Goal: Task Accomplishment & Management: Use online tool/utility

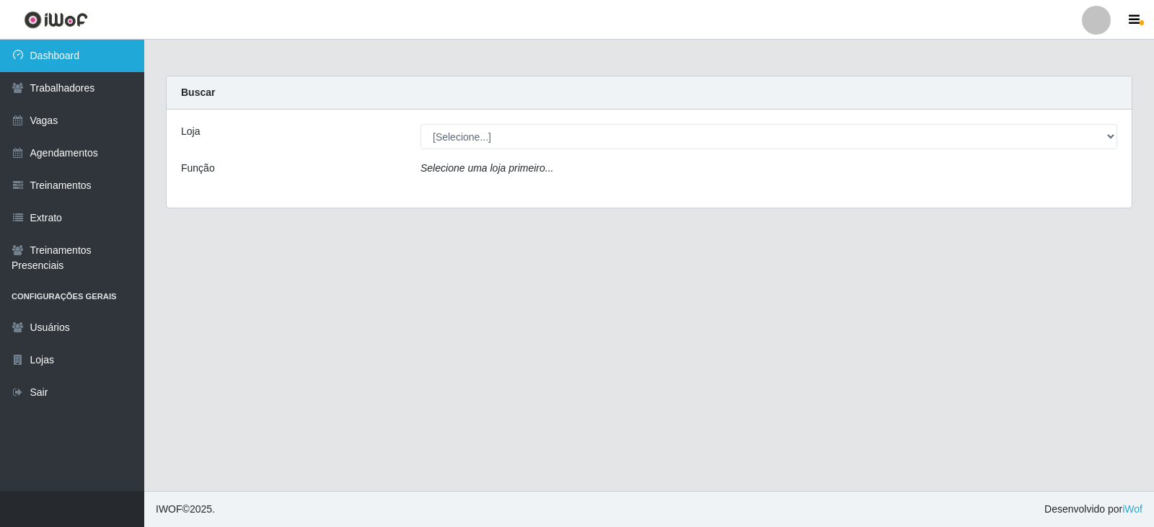
click at [90, 61] on link "Dashboard" at bounding box center [72, 56] width 144 height 32
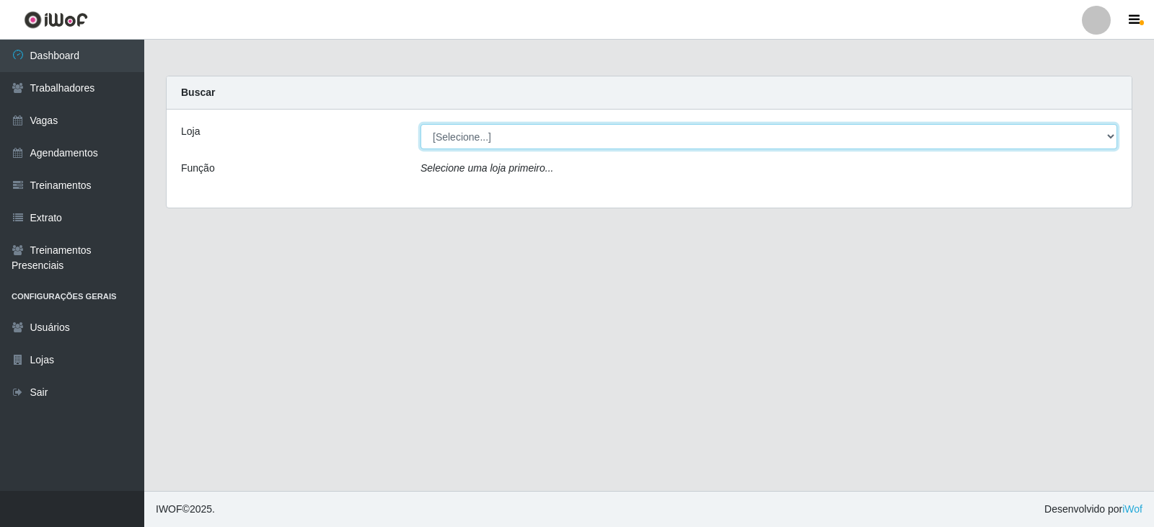
click at [1111, 141] on select "[Selecione...] SuperFácil Atacado - Alto de São Manoel SuperFácil Atacado - Ema…" at bounding box center [768, 136] width 697 height 25
select select "540"
click at [420, 124] on select "[Selecione...] SuperFácil Atacado - Alto de São Manoel SuperFácil Atacado - Ema…" at bounding box center [768, 136] width 697 height 25
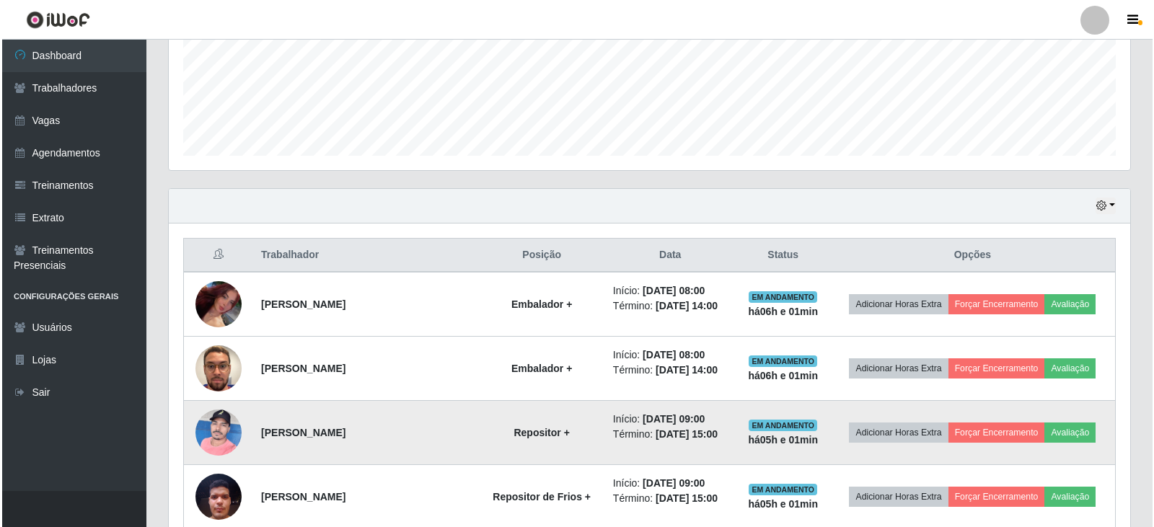
scroll to position [361, 0]
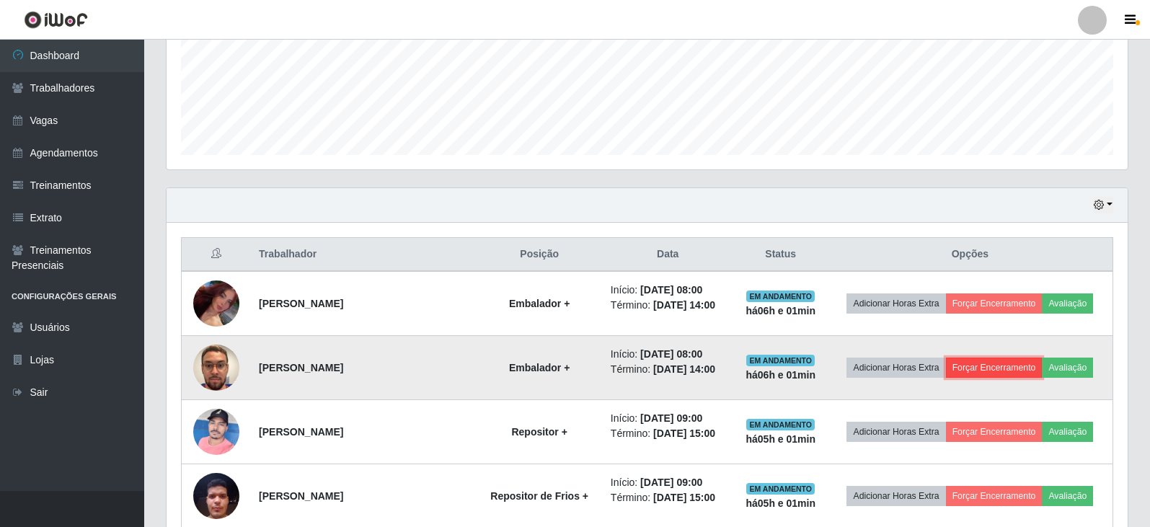
click at [988, 370] on button "Forçar Encerramento" at bounding box center [994, 368] width 97 height 20
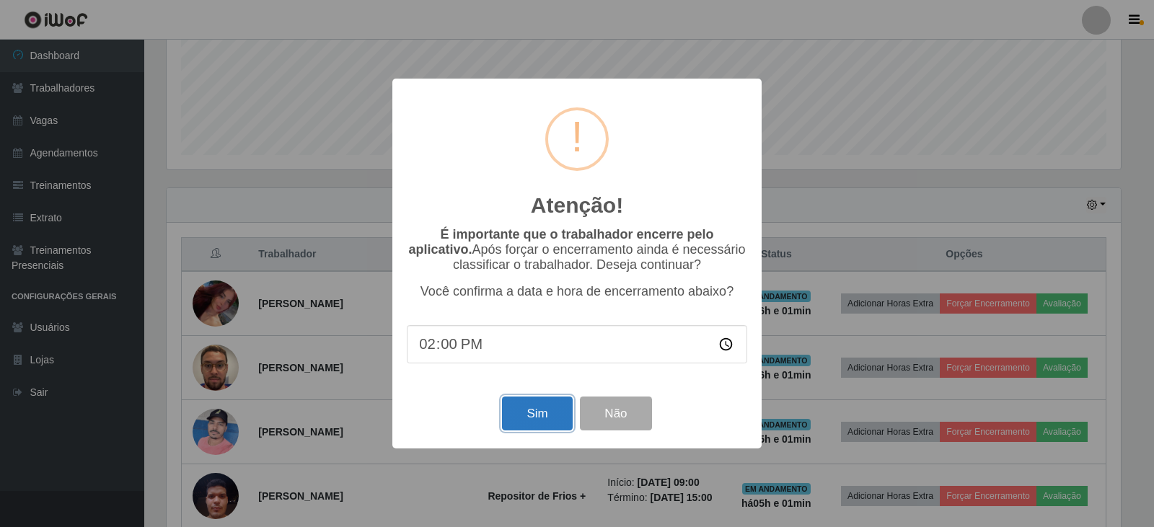
click at [526, 419] on button "Sim" at bounding box center [537, 414] width 70 height 34
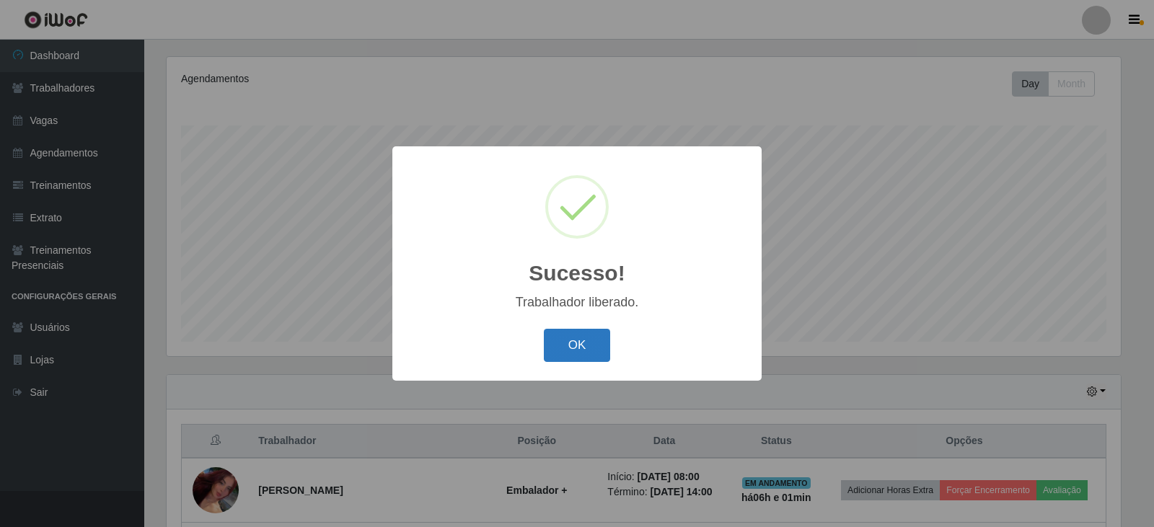
click at [574, 350] on button "OK" at bounding box center [577, 346] width 67 height 34
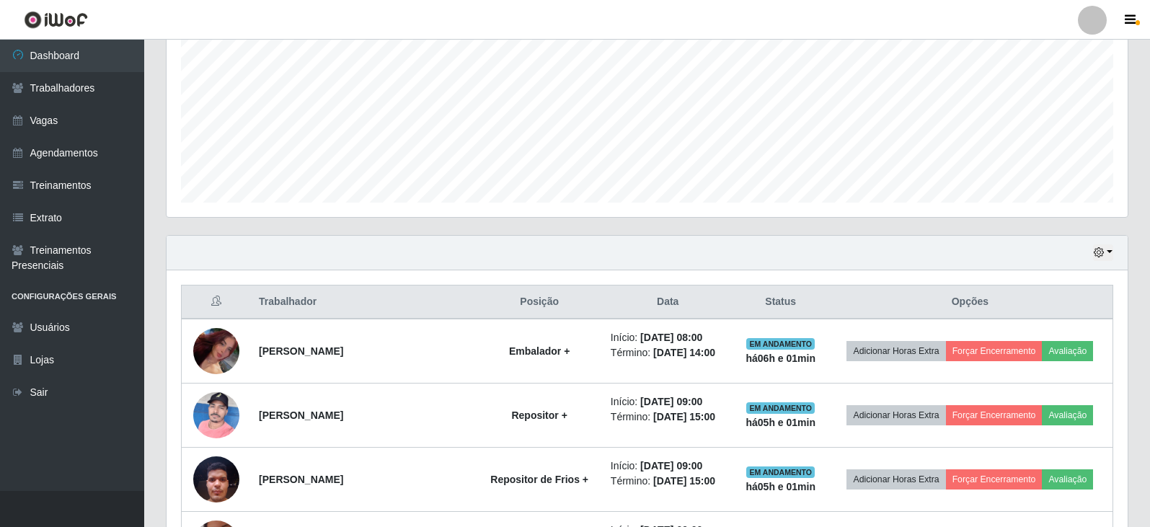
scroll to position [318, 0]
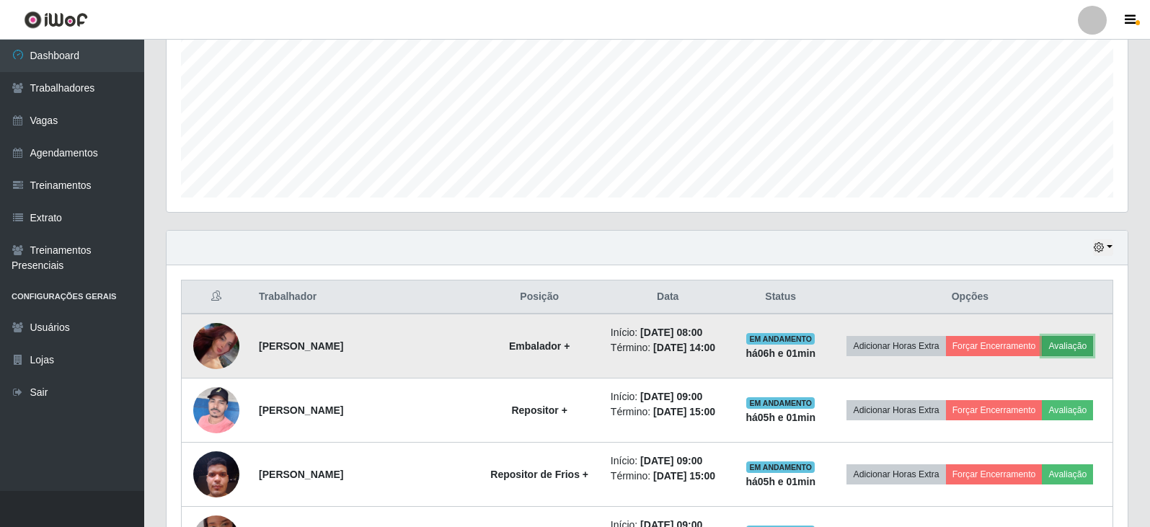
click at [1080, 345] on button "Avaliação" at bounding box center [1067, 346] width 51 height 20
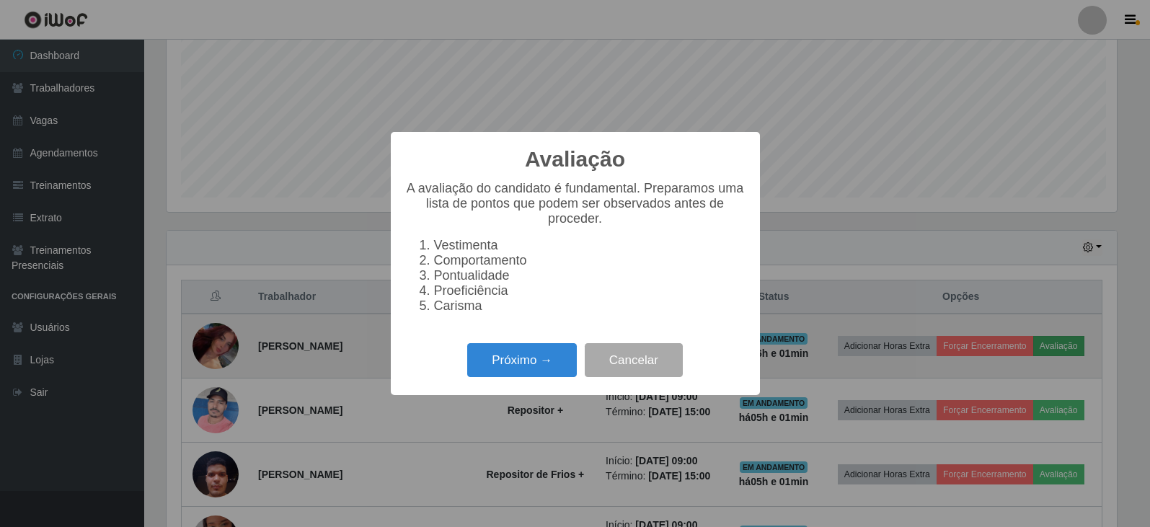
scroll to position [299, 954]
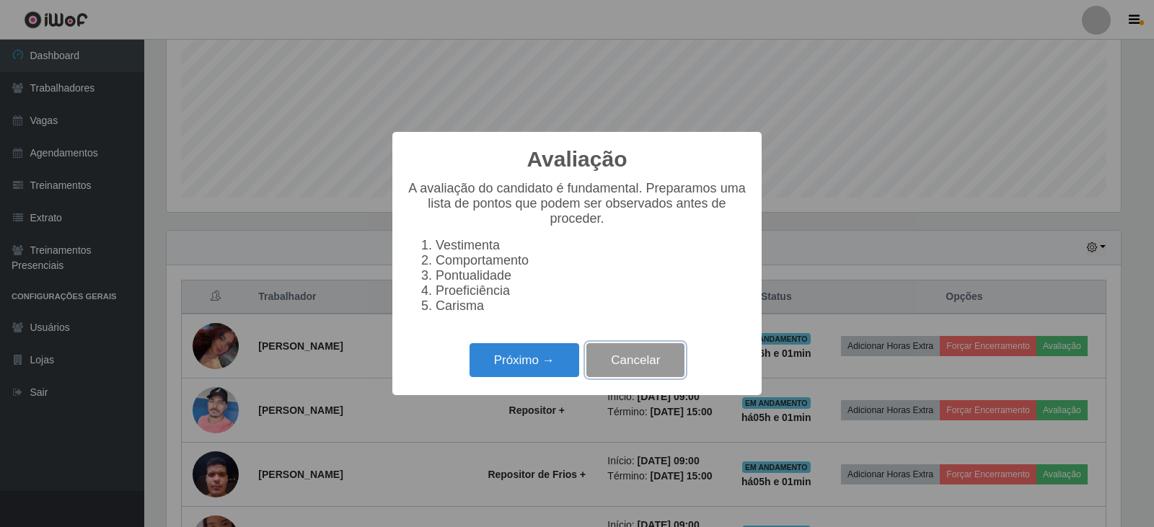
click at [637, 377] on button "Cancelar" at bounding box center [635, 360] width 98 height 34
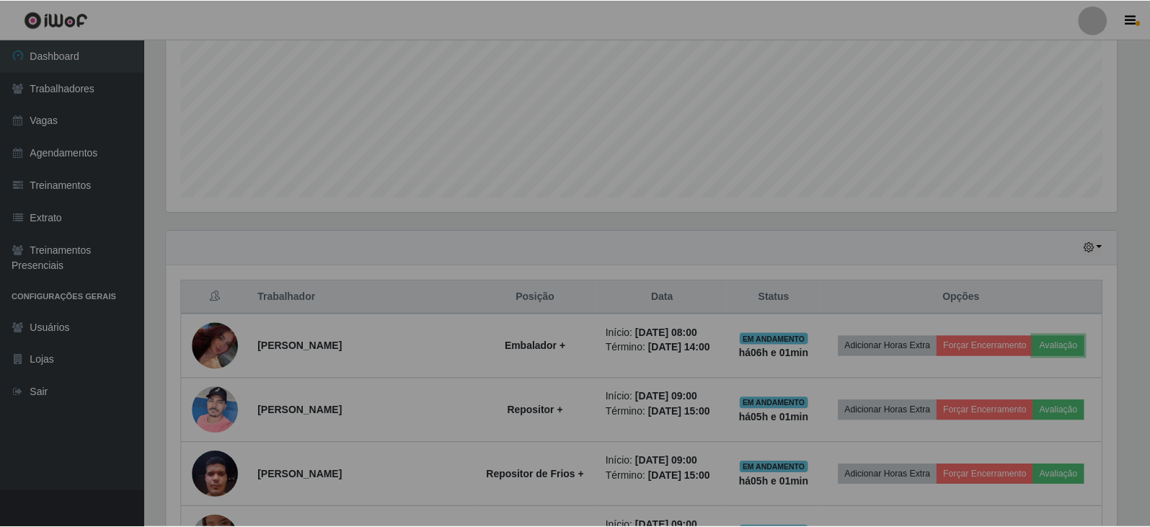
scroll to position [299, 961]
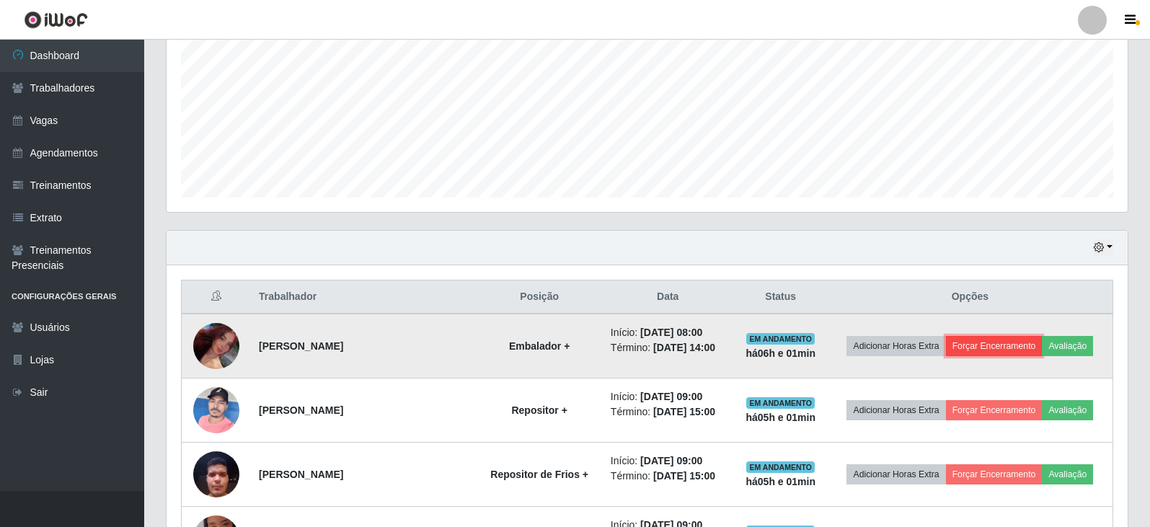
click at [999, 346] on button "Forçar Encerramento" at bounding box center [994, 346] width 97 height 20
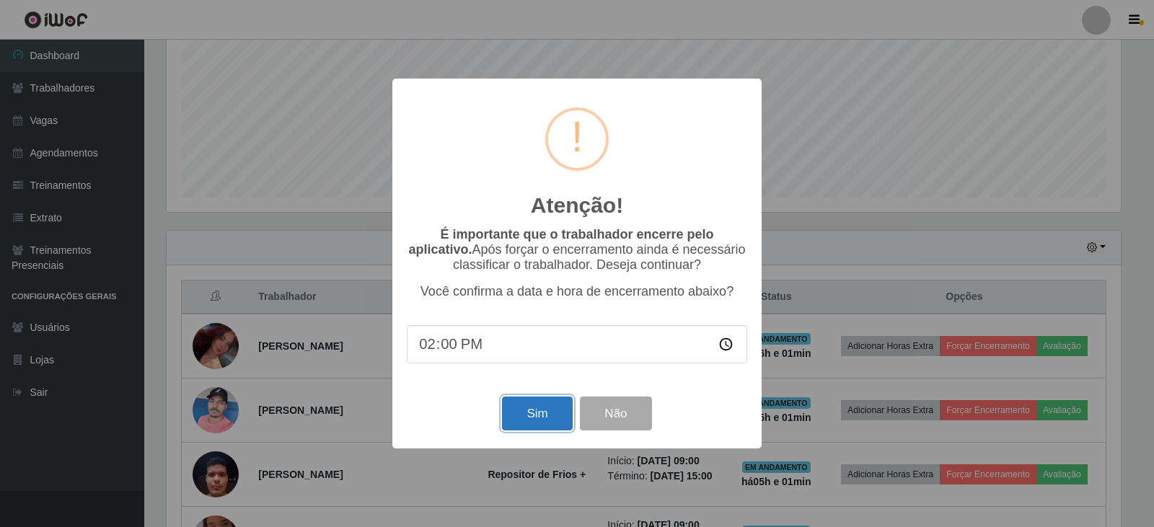
click at [538, 417] on button "Sim" at bounding box center [537, 414] width 70 height 34
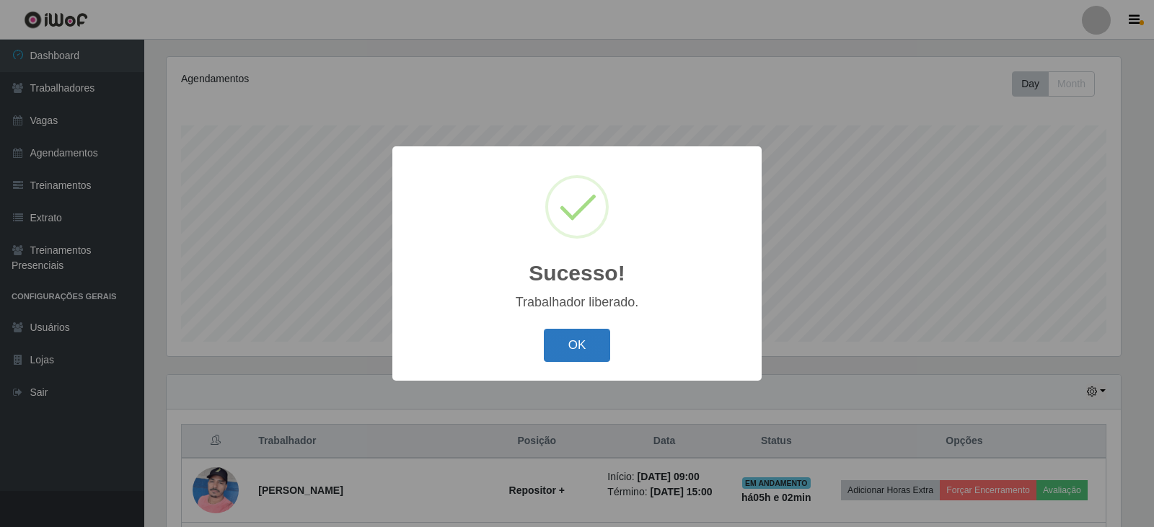
click at [562, 344] on button "OK" at bounding box center [577, 346] width 67 height 34
